Goal: Use online tool/utility: Utilize a website feature to perform a specific function

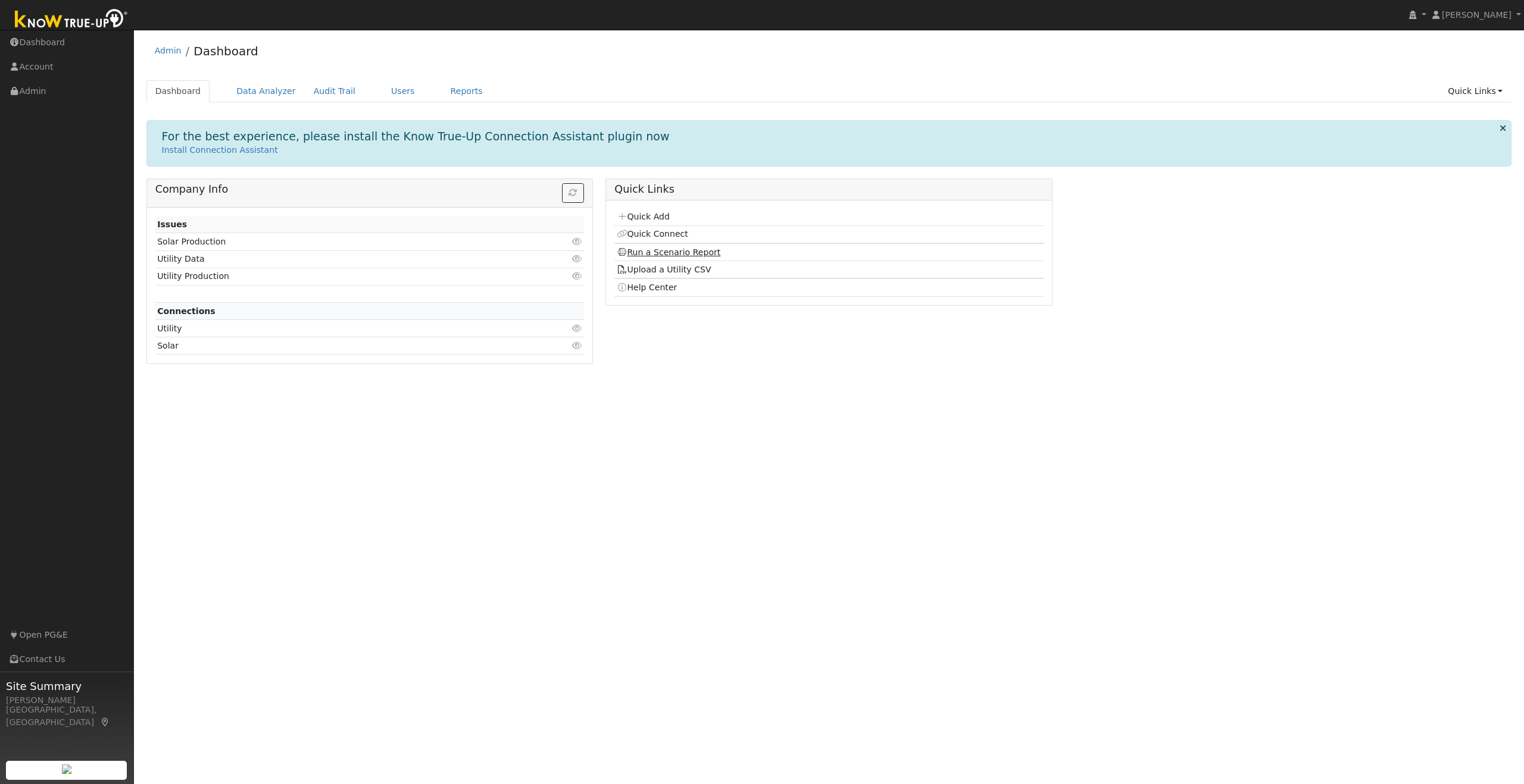
click at [688, 250] on link "Run a Scenario Report" at bounding box center [669, 252] width 104 height 9
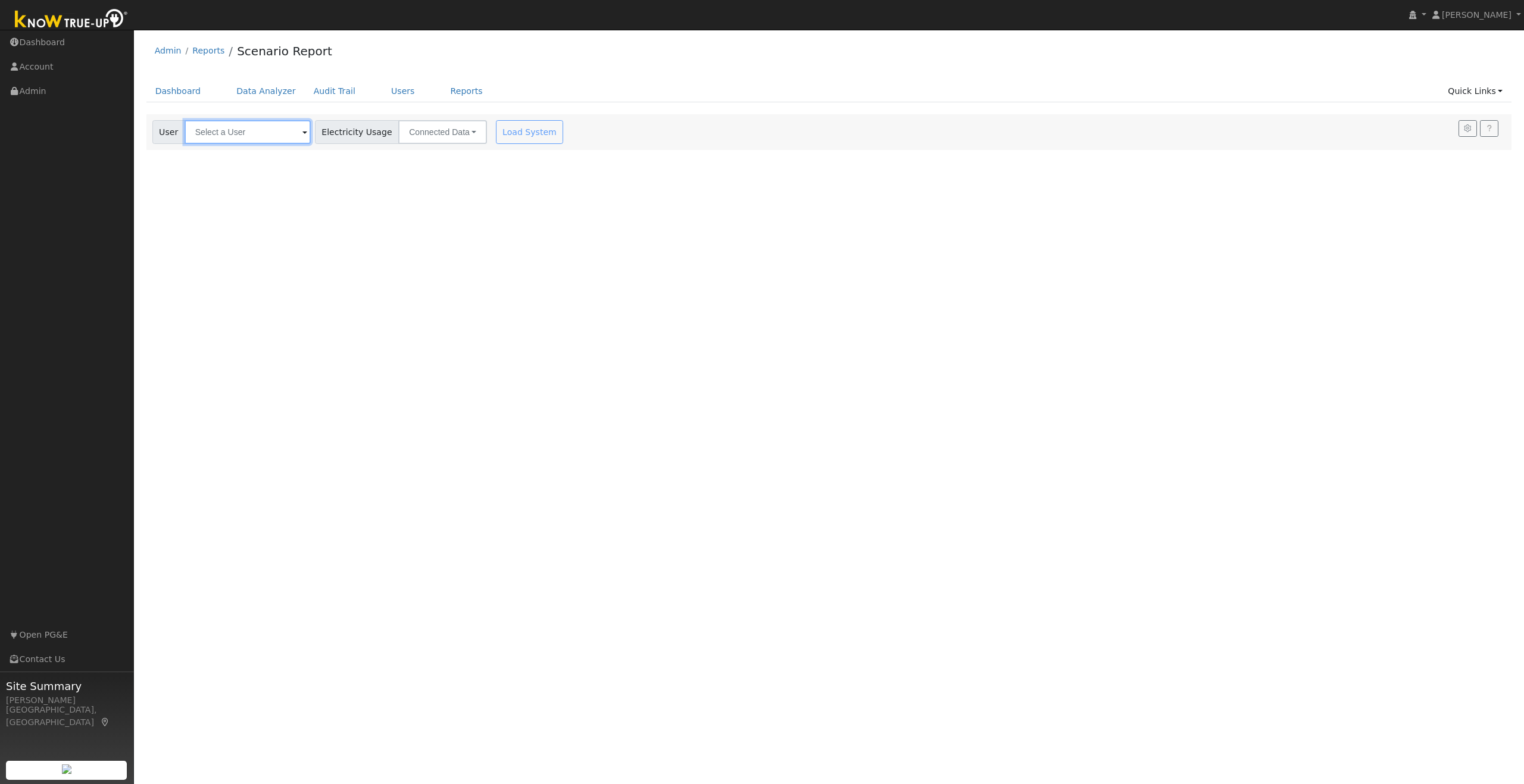
click at [284, 134] on input "text" at bounding box center [247, 132] width 126 height 24
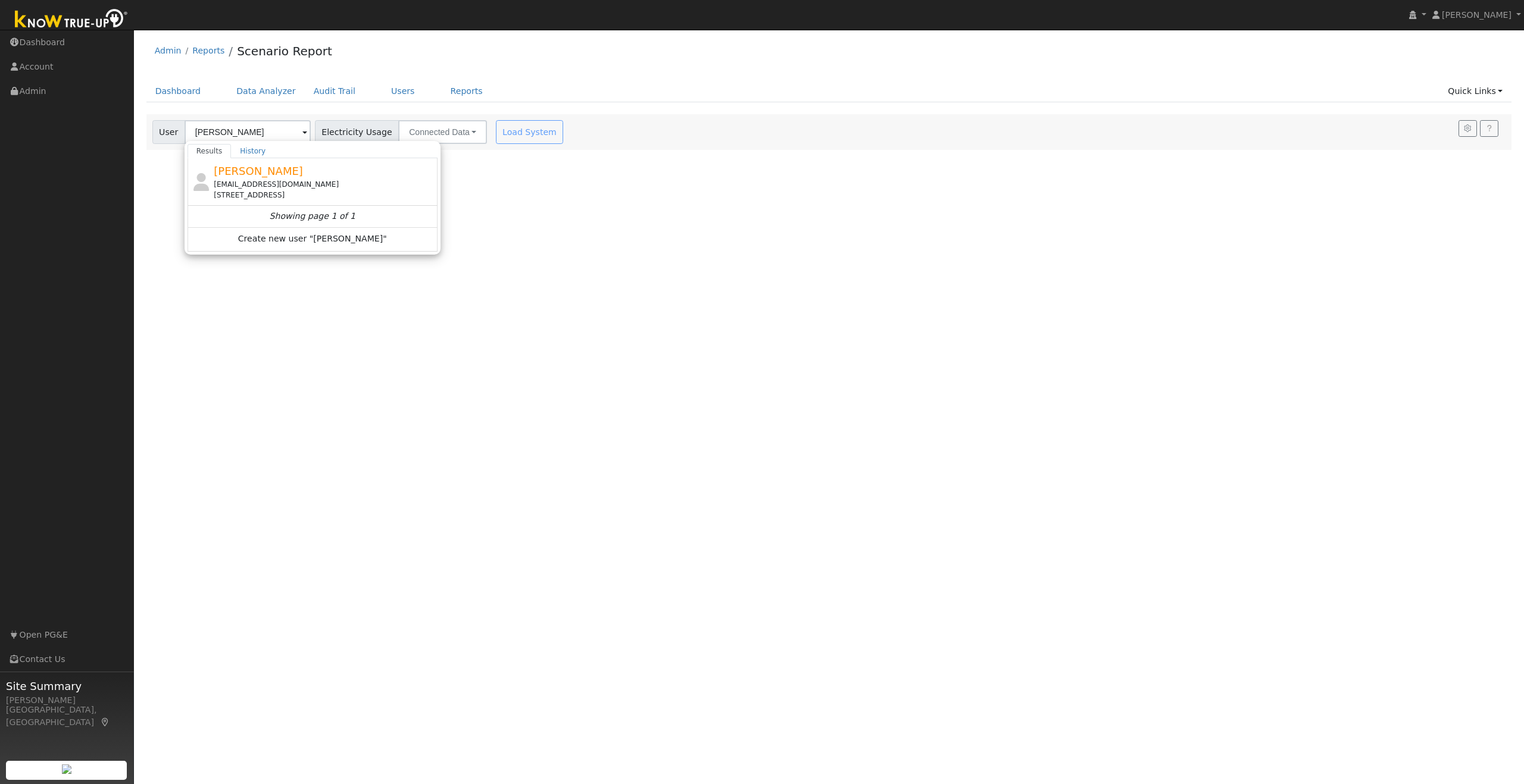
click at [289, 175] on span "Brennan Bowman" at bounding box center [258, 171] width 89 height 12
type input "Brennan Bowman"
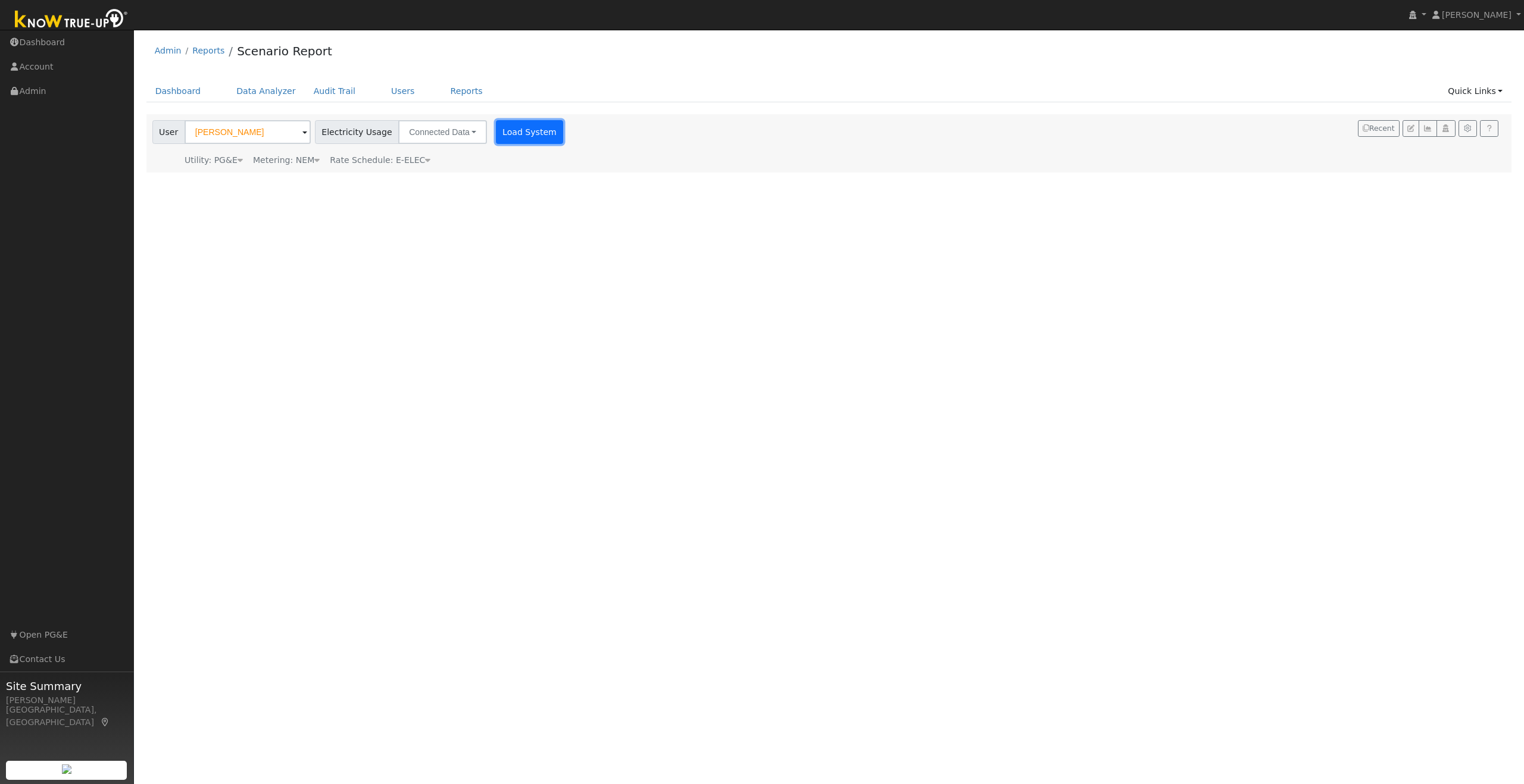
click at [517, 135] on button "Load System" at bounding box center [529, 132] width 68 height 24
